Goal: Task Accomplishment & Management: Manage account settings

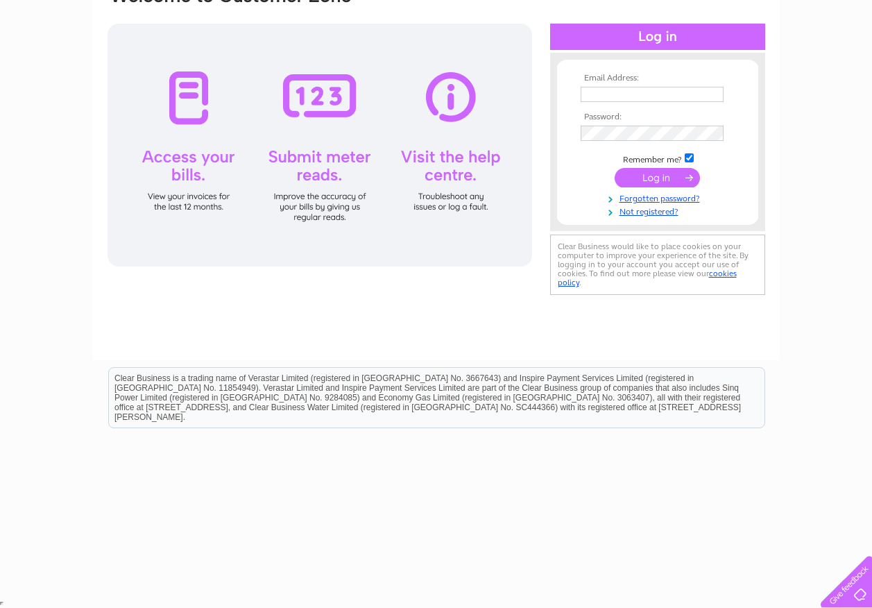
type input "derek@deeceeupholstery.co.uk"
click at [199, 112] on div at bounding box center [320, 145] width 425 height 243
click at [662, 180] on input "submit" at bounding box center [657, 177] width 85 height 19
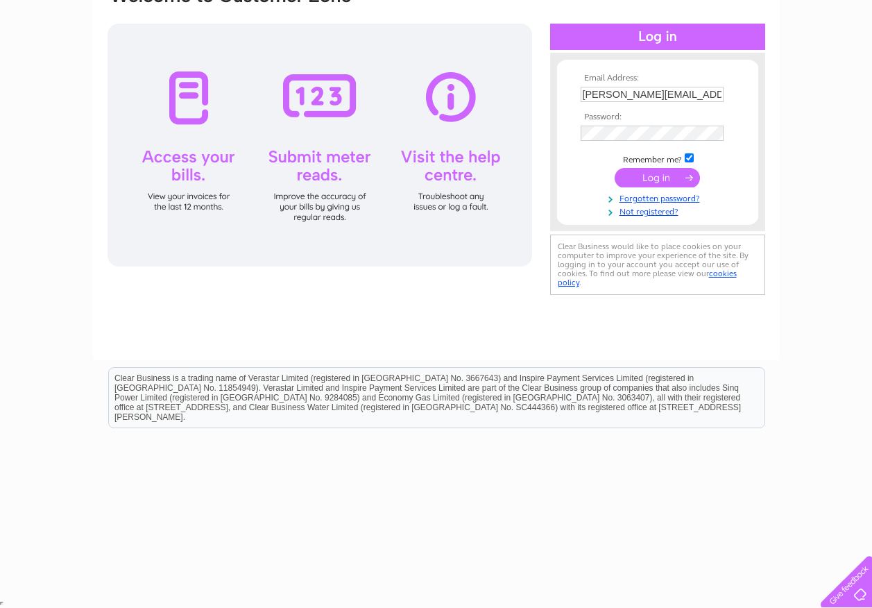
click at [662, 180] on input "submit" at bounding box center [657, 177] width 85 height 19
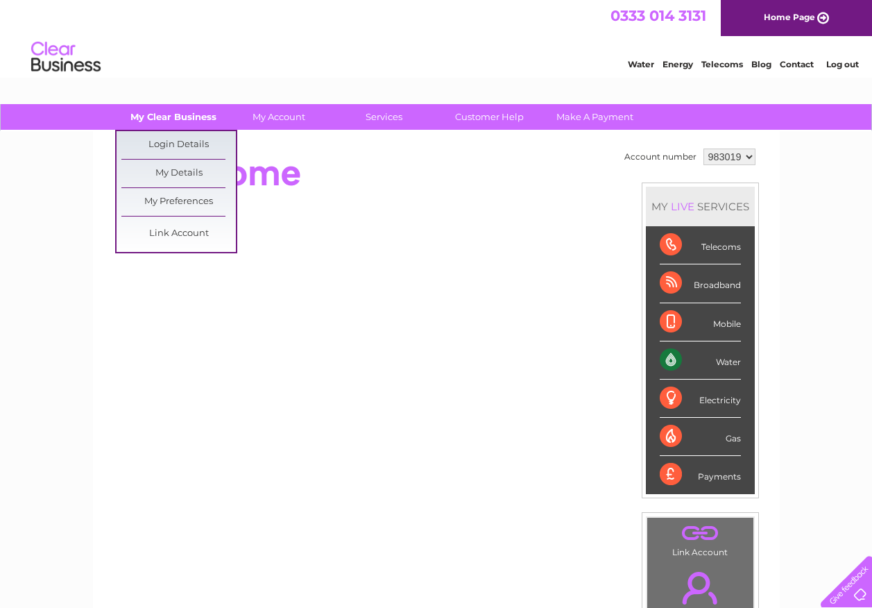
click at [179, 120] on link "My Clear Business" at bounding box center [173, 117] width 114 height 26
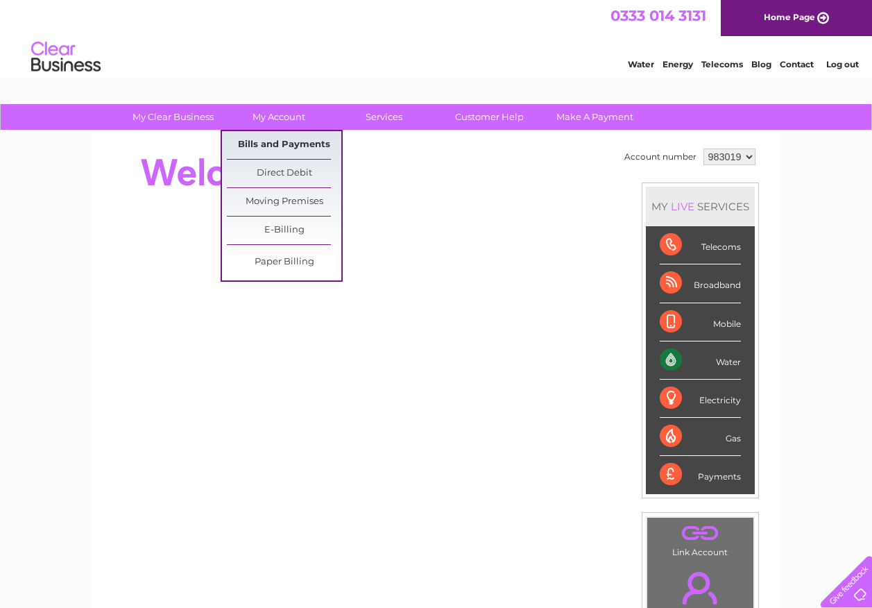
click at [277, 148] on link "Bills and Payments" at bounding box center [284, 145] width 114 height 28
click at [275, 144] on link "Bills and Payments" at bounding box center [284, 145] width 114 height 28
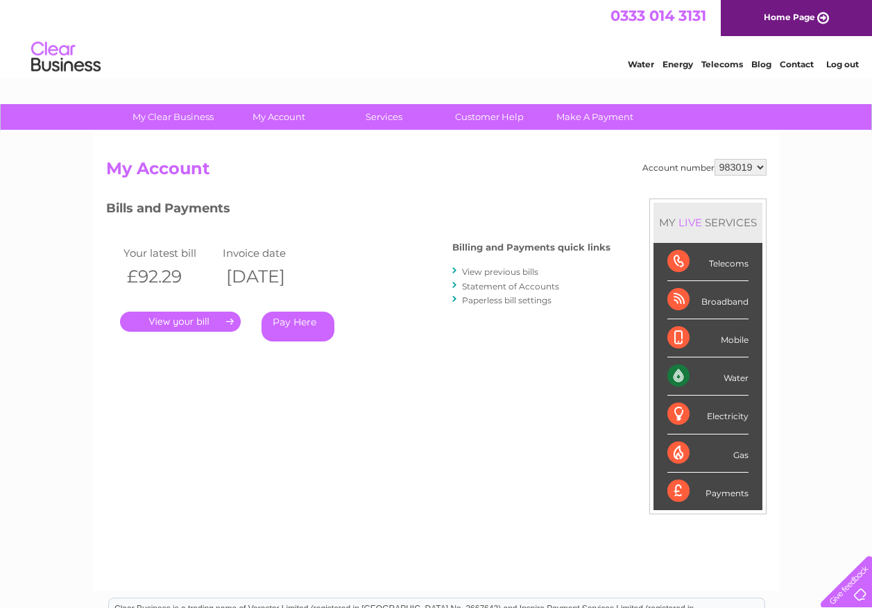
click at [176, 317] on link "." at bounding box center [180, 321] width 121 height 20
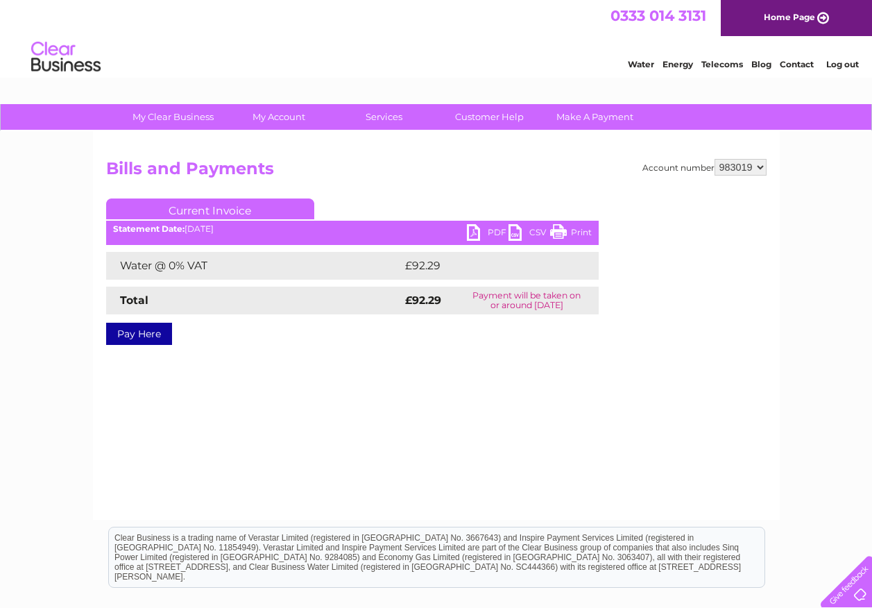
drag, startPoint x: 556, startPoint y: 232, endPoint x: 105, endPoint y: 12, distance: 501.4
click at [556, 232] on link "Print" at bounding box center [571, 234] width 42 height 20
